Goal: Transaction & Acquisition: Obtain resource

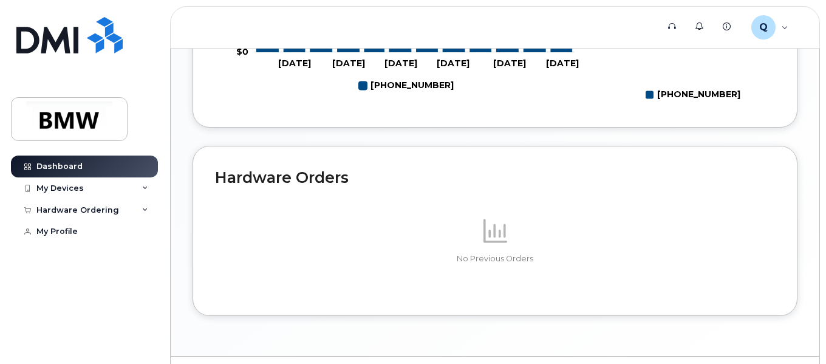
scroll to position [673, 0]
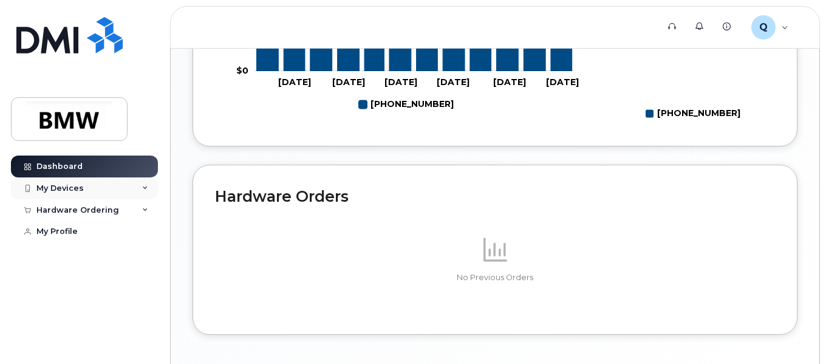
click at [65, 186] on div "My Devices" at bounding box center [59, 188] width 47 height 10
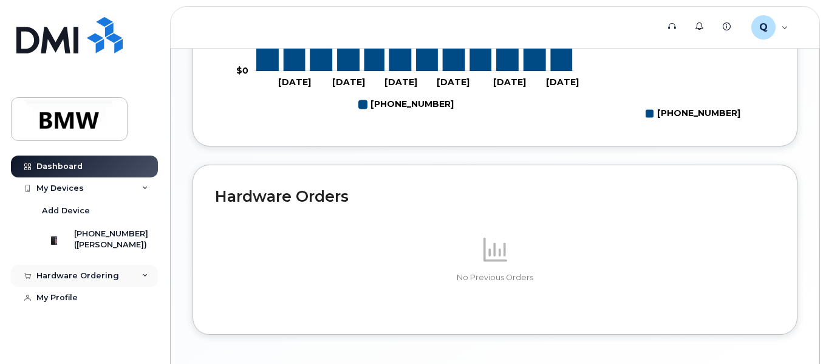
click at [84, 280] on div "Hardware Ordering" at bounding box center [77, 276] width 83 height 10
click at [73, 304] on div "New Order" at bounding box center [65, 298] width 46 height 11
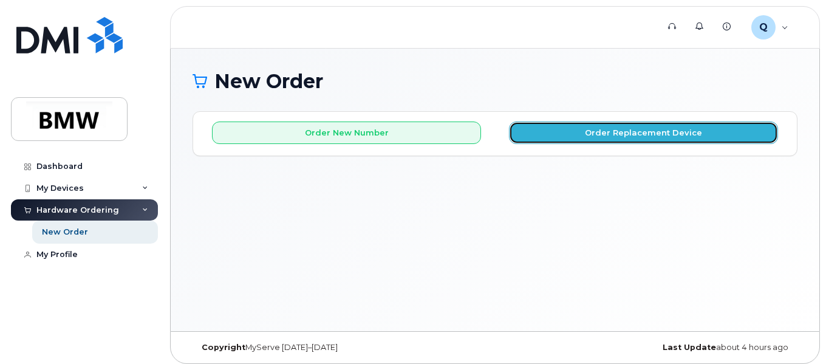
click at [687, 141] on button "Order Replacement Device" at bounding box center [643, 132] width 269 height 22
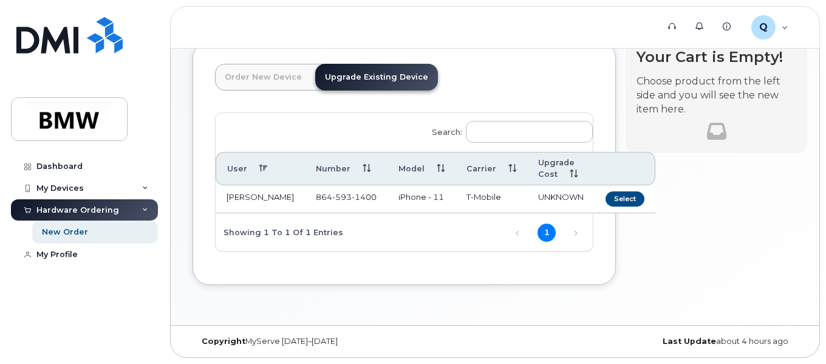
scroll to position [77, 0]
click at [605, 192] on button "Select" at bounding box center [624, 198] width 39 height 15
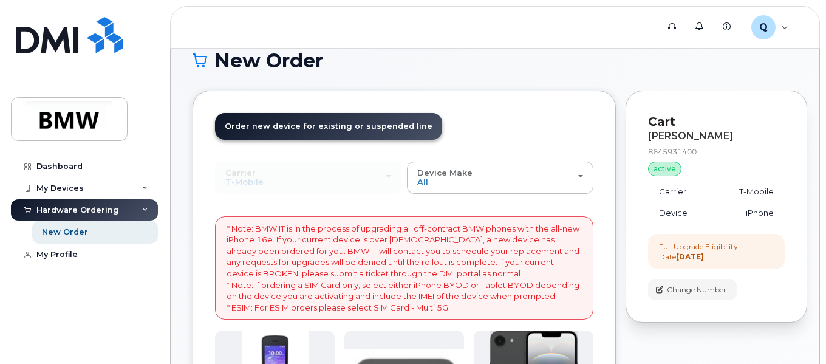
scroll to position [0, 0]
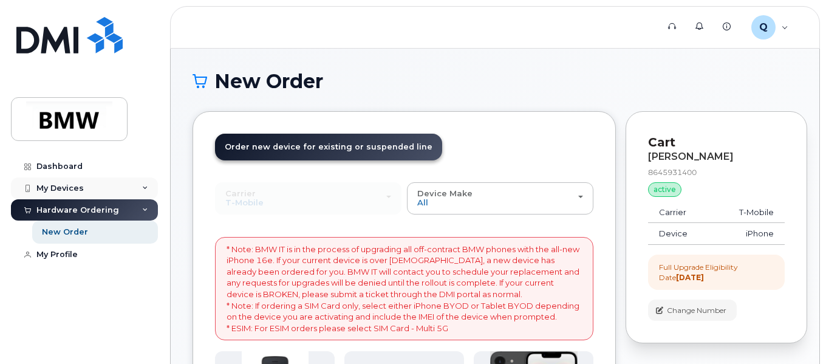
click at [90, 189] on div "My Devices" at bounding box center [84, 188] width 147 height 22
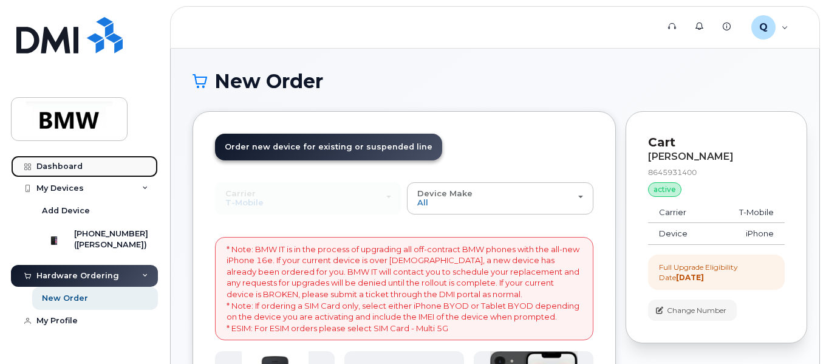
click at [69, 161] on link "Dashboard" at bounding box center [84, 166] width 147 height 22
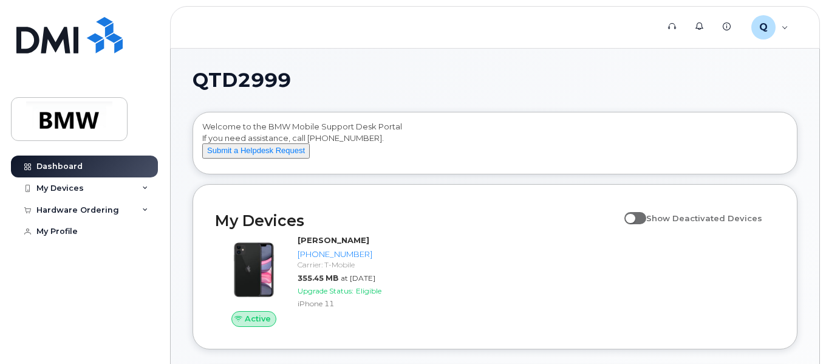
click at [634, 216] on input "Show Deactivated Devices" at bounding box center [629, 211] width 10 height 10
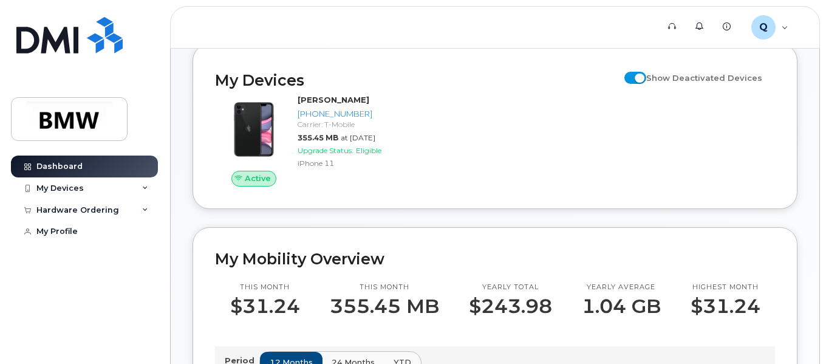
scroll to position [61, 0]
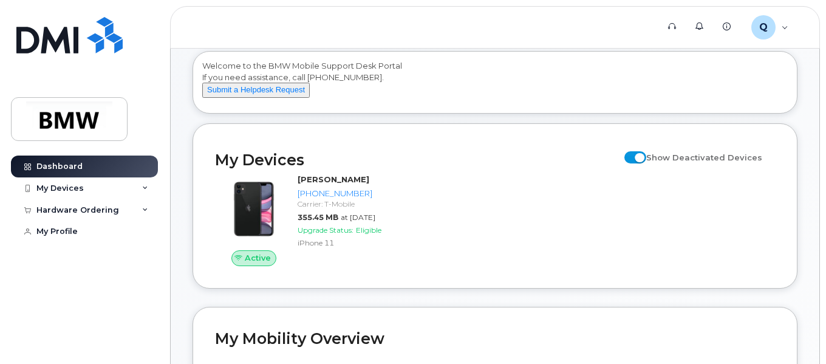
click at [634, 155] on input "Show Deactivated Devices" at bounding box center [629, 151] width 10 height 10
click at [645, 163] on span at bounding box center [635, 157] width 22 height 12
click at [634, 155] on input "Show Deactivated Devices" at bounding box center [629, 151] width 10 height 10
click at [642, 163] on span at bounding box center [635, 157] width 22 height 12
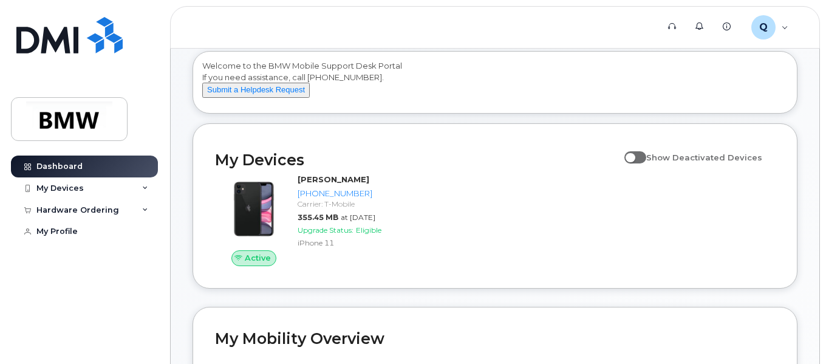
click at [634, 155] on input "Show Deactivated Devices" at bounding box center [629, 151] width 10 height 10
checkbox input "true"
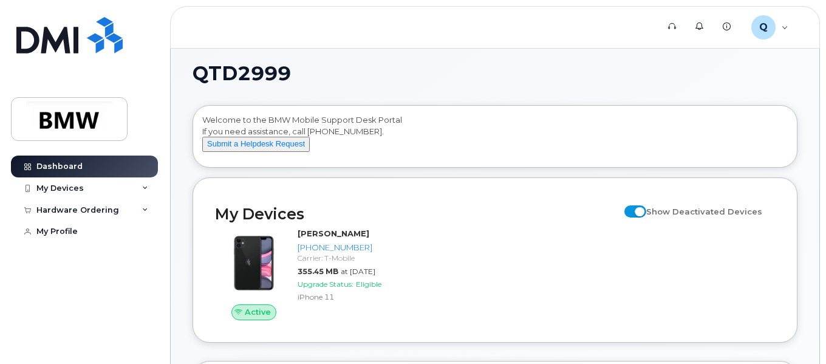
scroll to position [0, 0]
